Goal: Entertainment & Leisure: Consume media (video, audio)

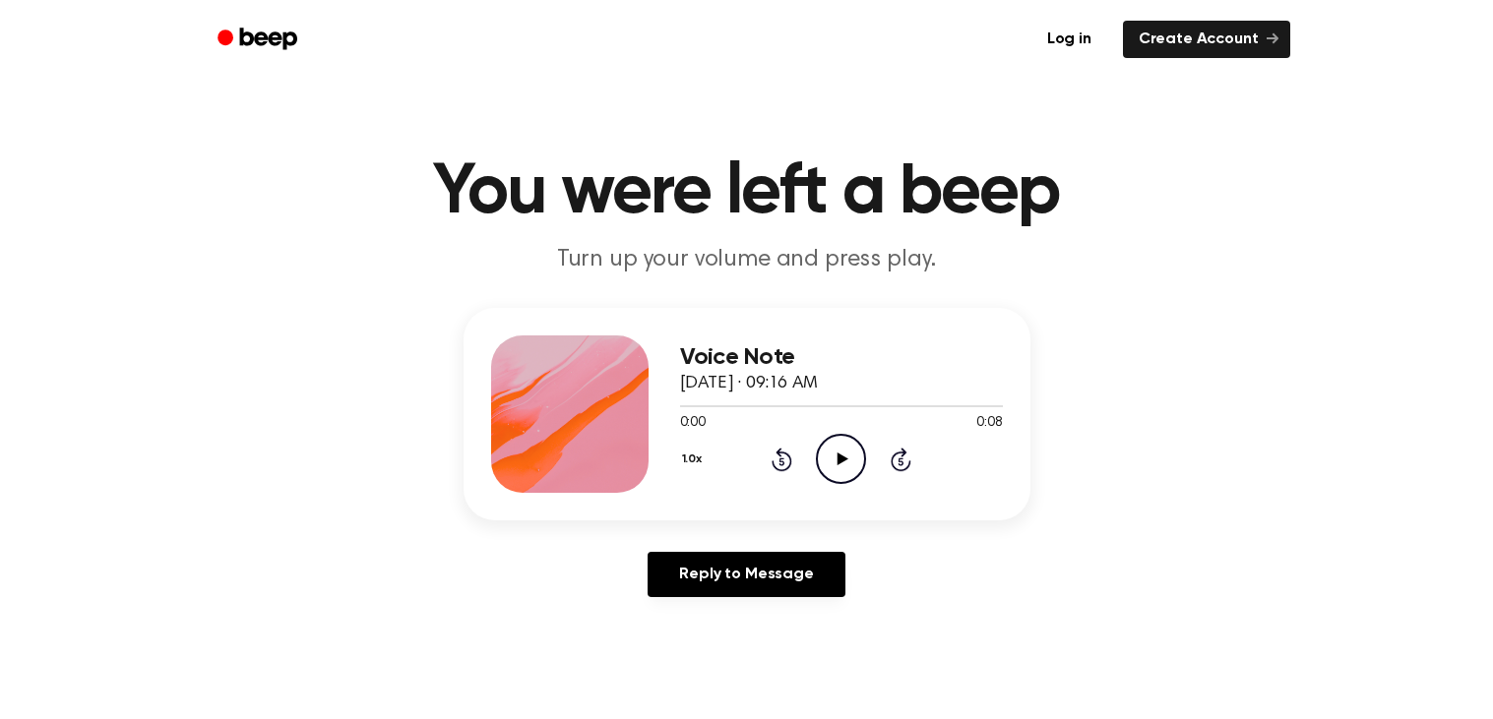
click at [822, 443] on circle at bounding box center [841, 459] width 48 height 48
click at [852, 458] on icon "Play Audio" at bounding box center [841, 459] width 50 height 50
click at [841, 446] on icon "Play Audio" at bounding box center [841, 459] width 50 height 50
